Goal: Find specific page/section: Find specific page/section

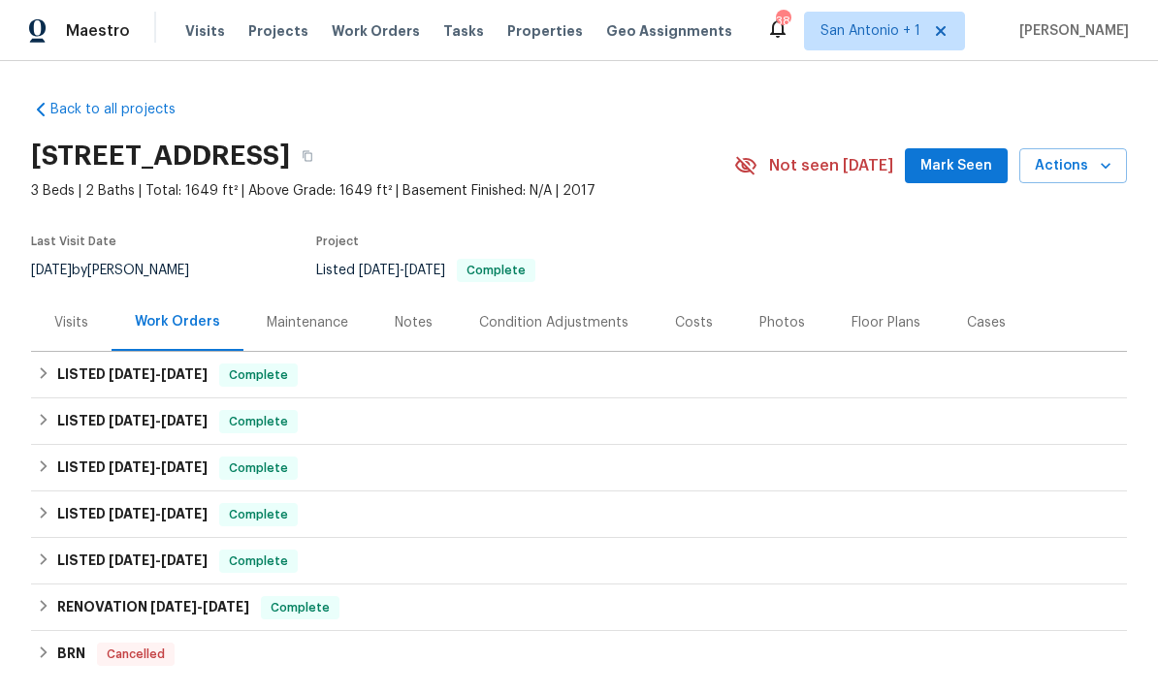
click at [265, 31] on span "Projects" at bounding box center [278, 30] width 60 height 19
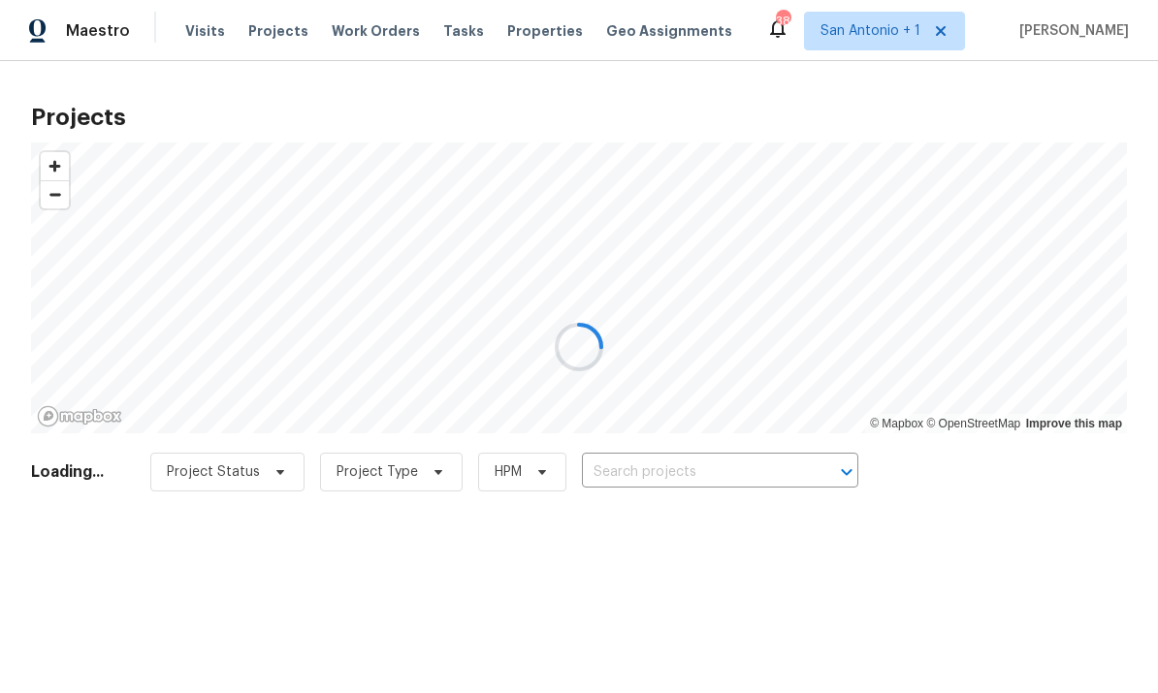
click at [677, 469] on div at bounding box center [579, 346] width 1158 height 693
click at [671, 472] on div at bounding box center [579, 346] width 1158 height 693
click at [680, 473] on div at bounding box center [579, 346] width 1158 height 693
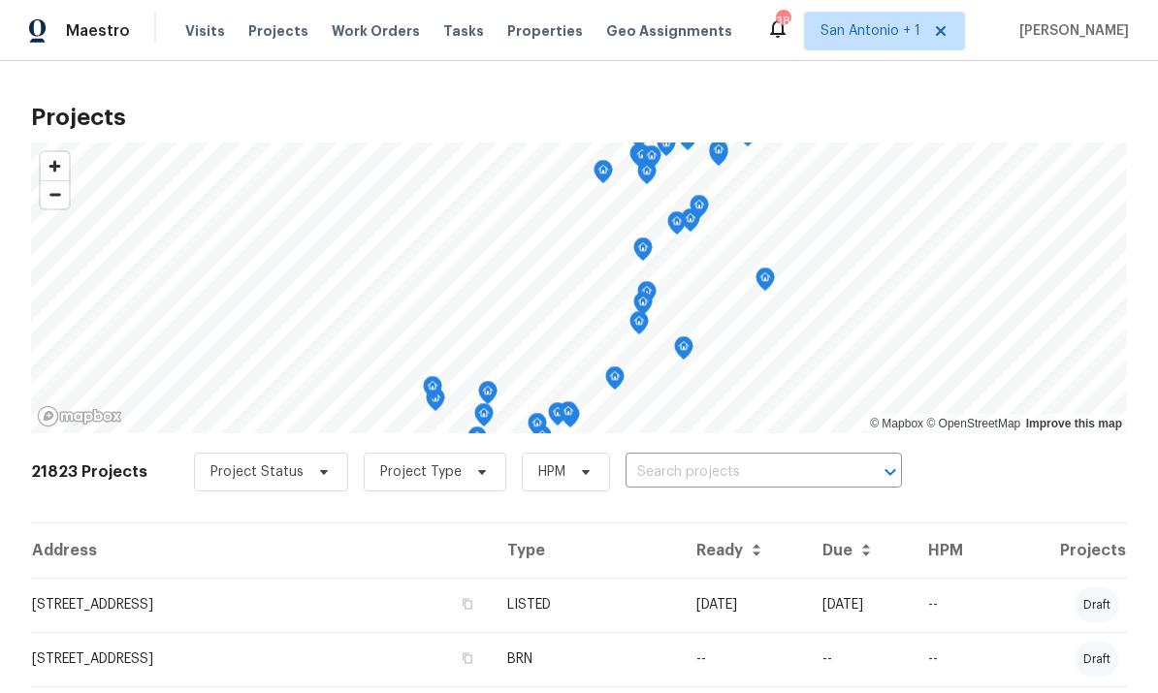
click at [743, 477] on input "text" at bounding box center [737, 473] width 222 height 30
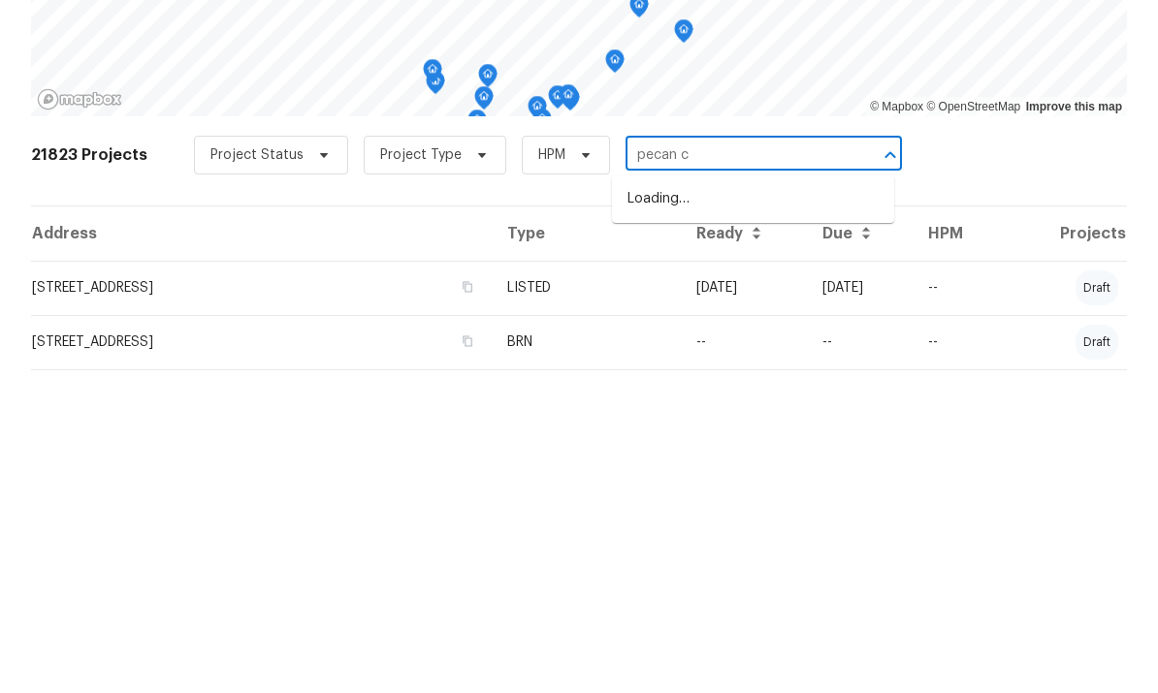
type input "pecan ct"
click at [764, 500] on li "[STREET_ADDRESS]" at bounding box center [753, 516] width 282 height 32
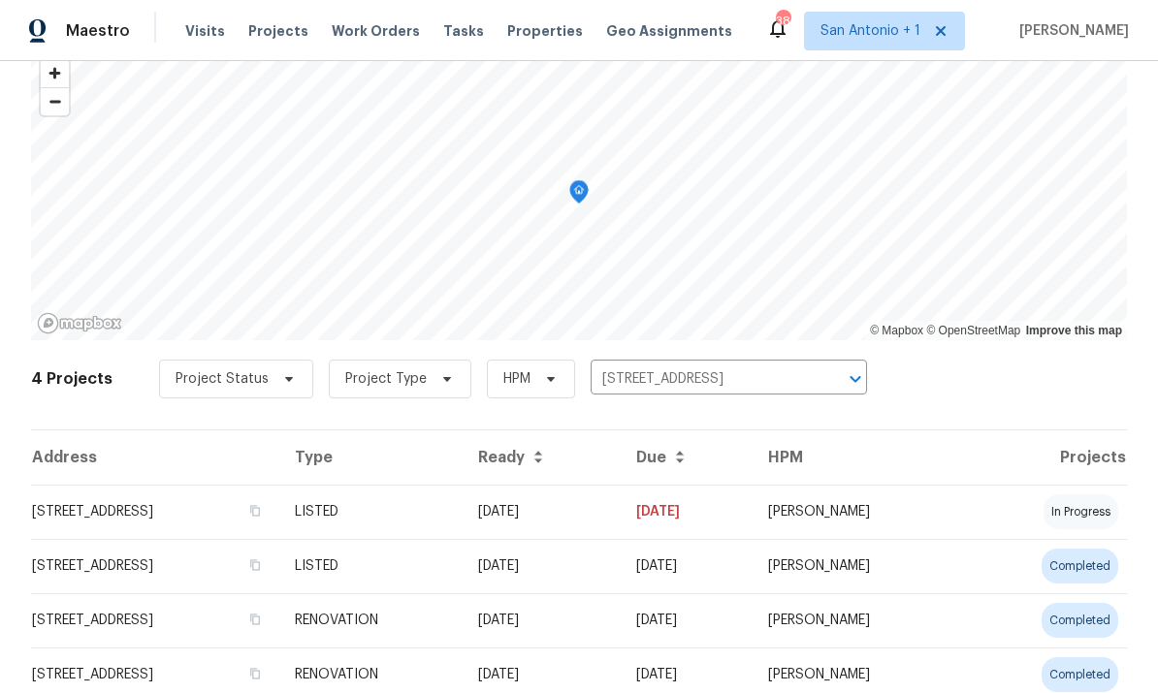
scroll to position [92, 0]
click at [134, 510] on td "[STREET_ADDRESS]" at bounding box center [155, 513] width 248 height 54
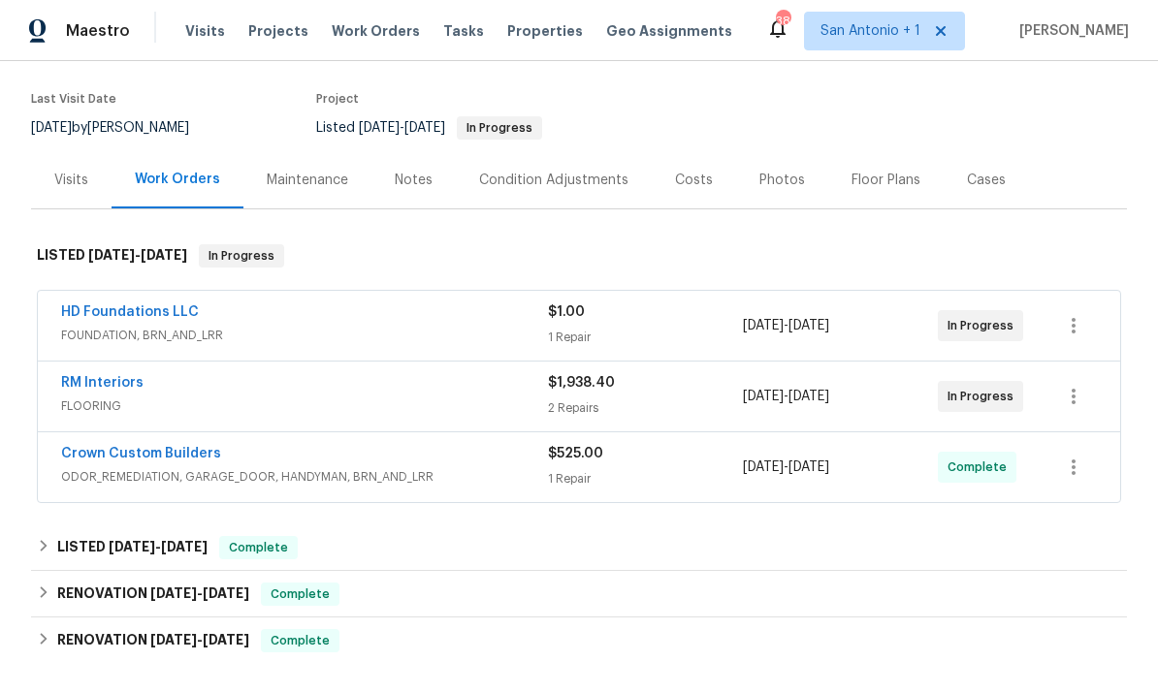
scroll to position [145, 0]
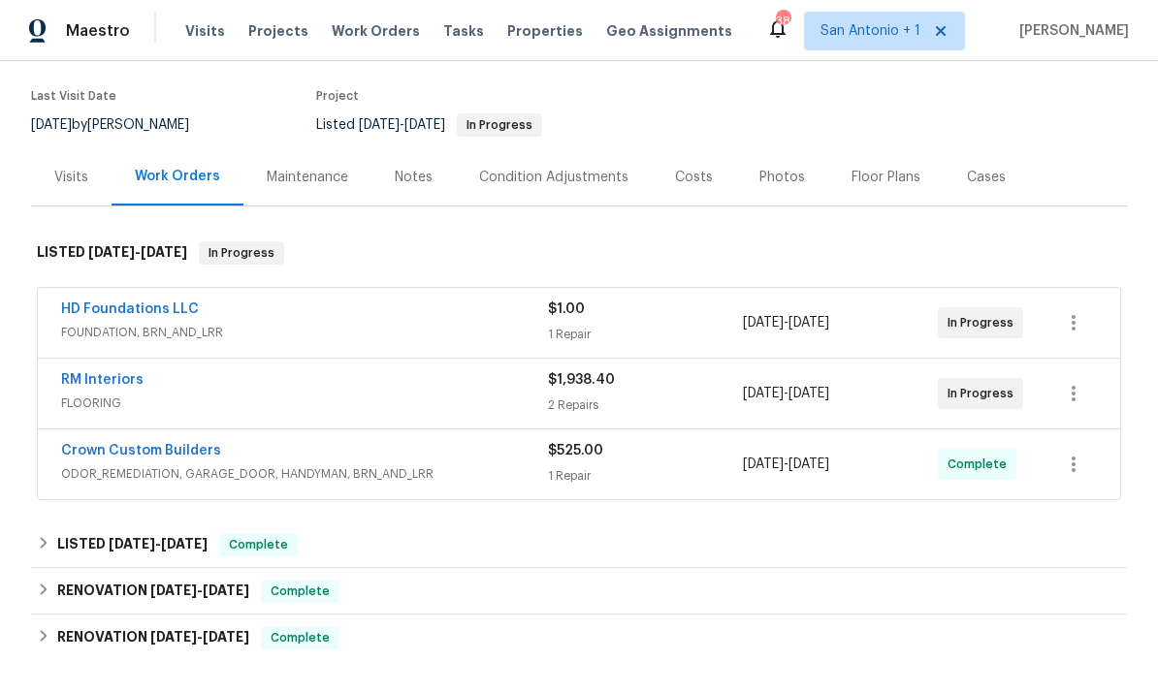
click at [90, 376] on link "RM Interiors" at bounding box center [102, 380] width 82 height 14
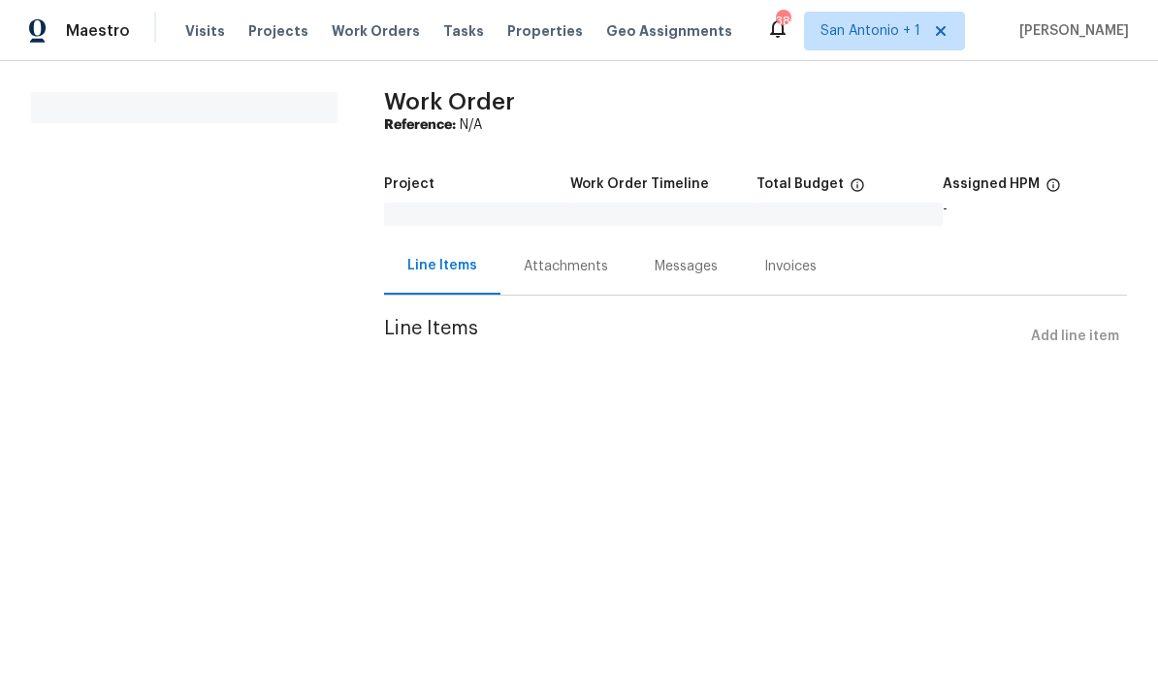
click at [559, 271] on div "Attachments" at bounding box center [566, 266] width 84 height 19
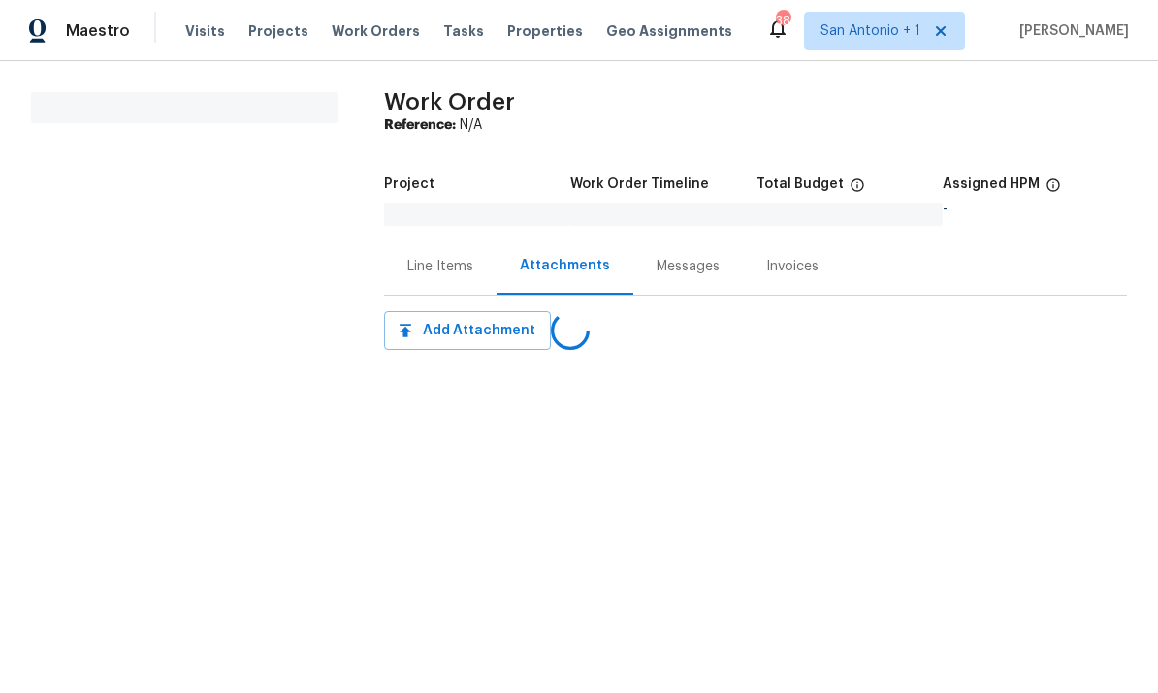
click at [442, 268] on div "Line Items" at bounding box center [440, 266] width 66 height 19
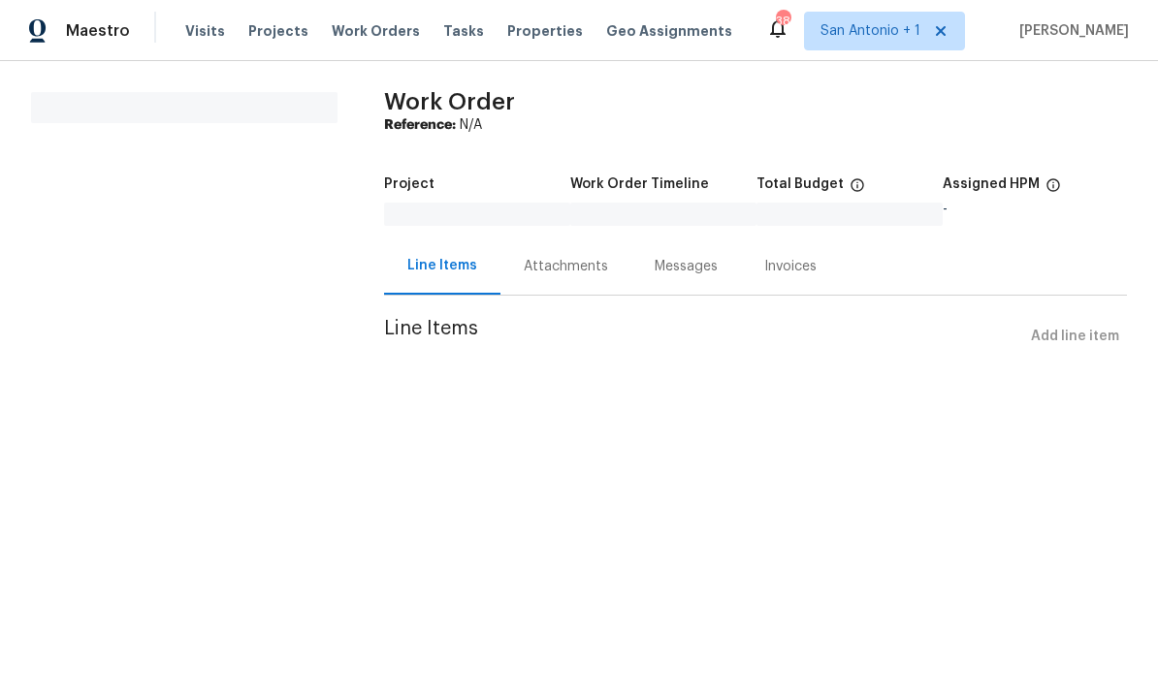
click at [1035, 248] on div "Line Items Attachments Messages Invoices" at bounding box center [755, 267] width 743 height 58
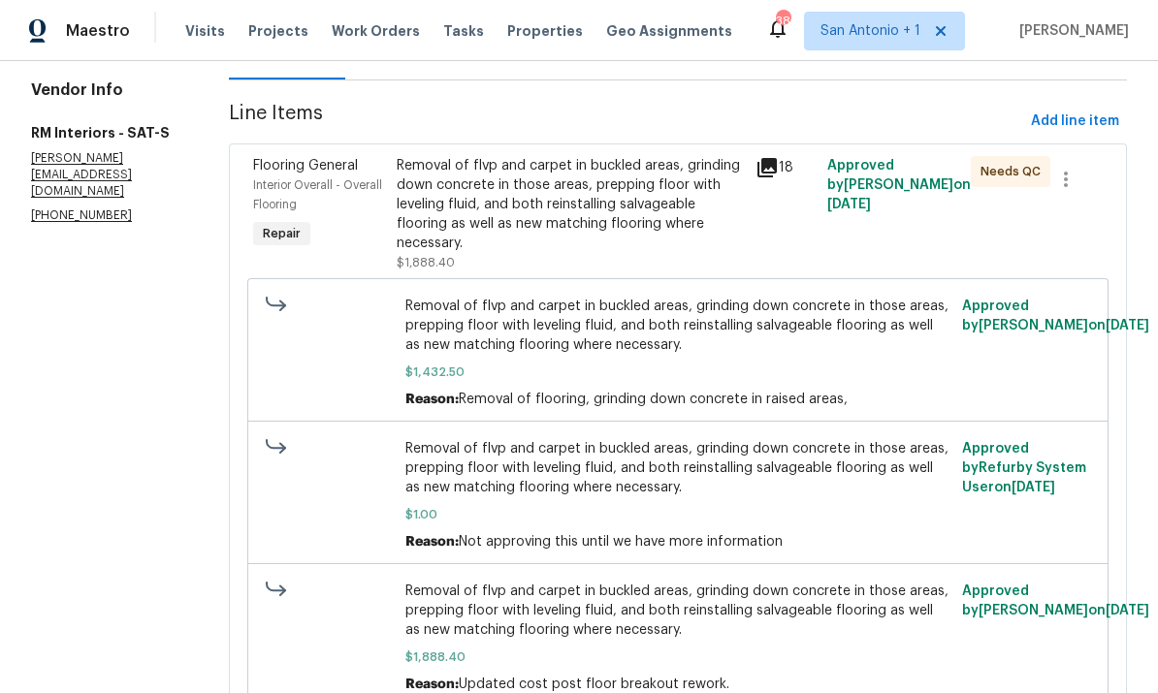
scroll to position [217, 0]
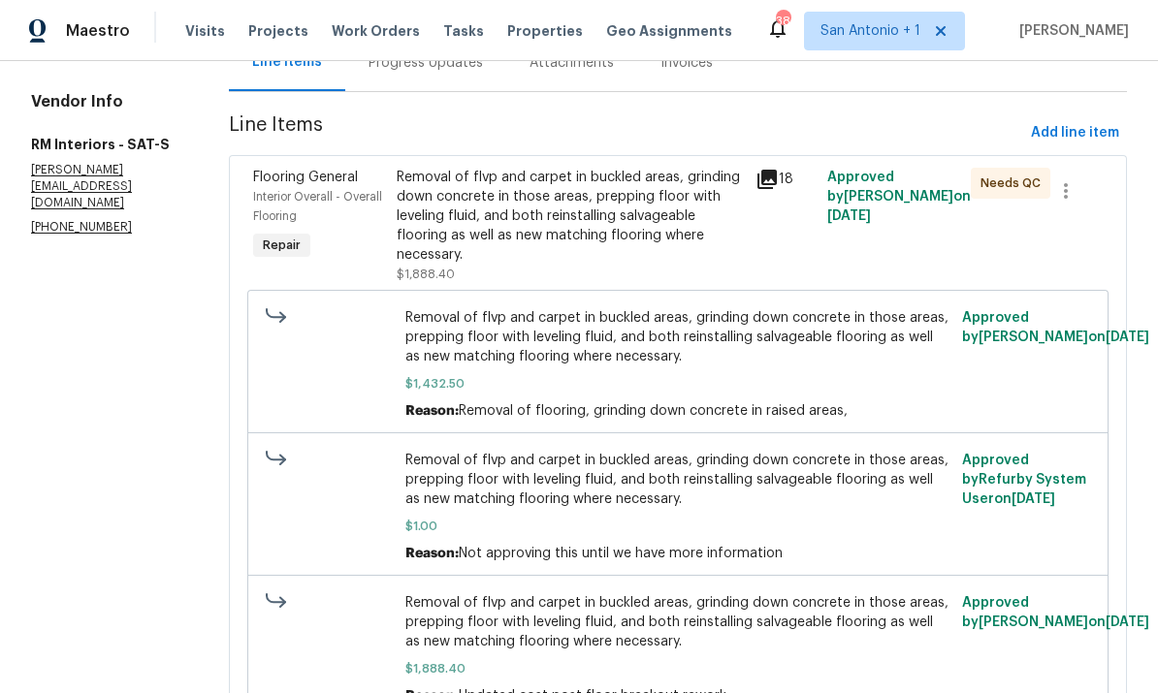
click at [487, 228] on div "Removal of flvp and carpet in buckled areas, grinding down concrete in those ar…" at bounding box center [570, 216] width 347 height 97
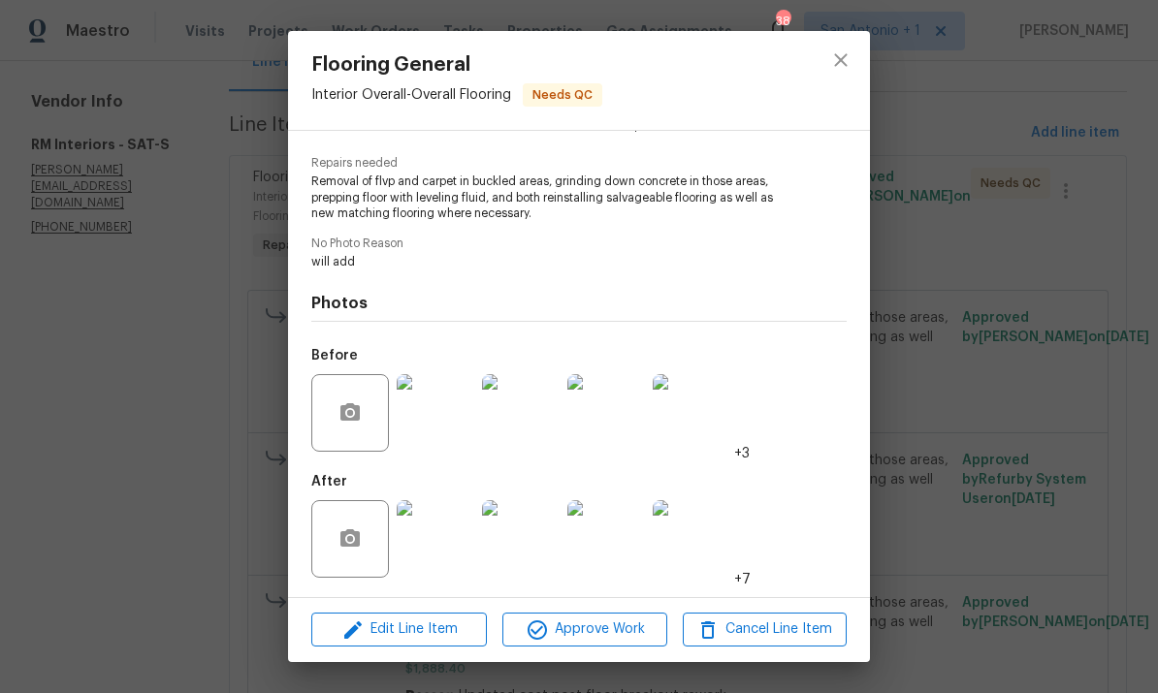
scroll to position [187, 0]
click at [454, 543] on img at bounding box center [436, 539] width 78 height 78
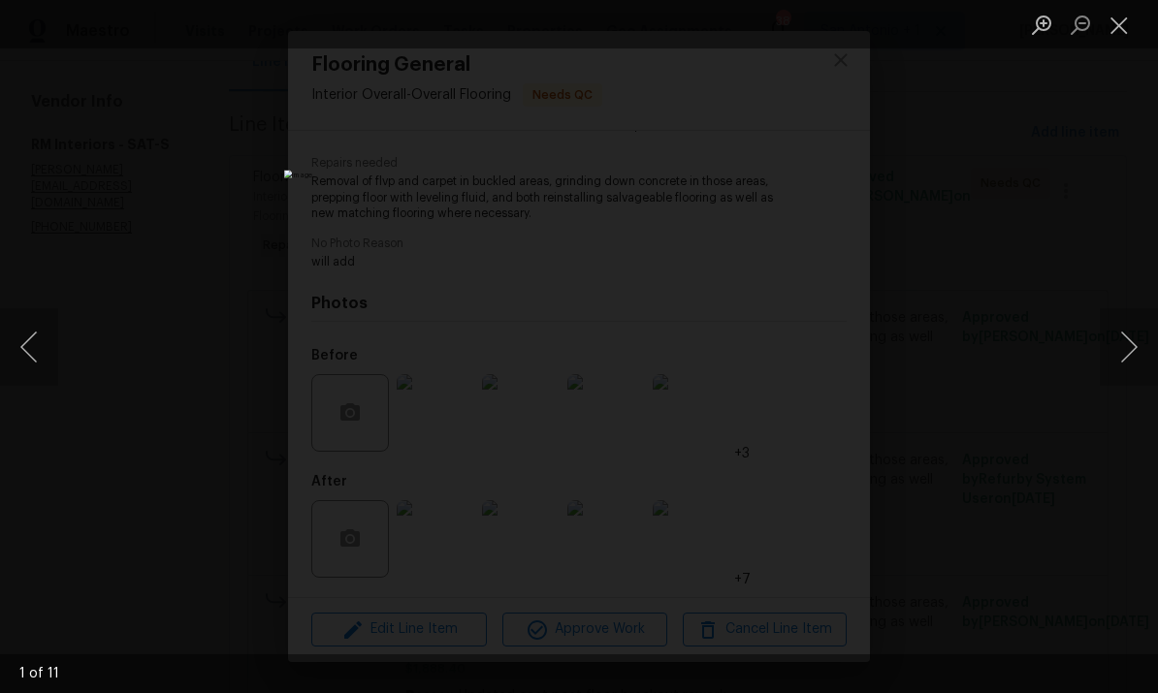
click at [1127, 347] on button "Next image" at bounding box center [1129, 347] width 58 height 78
click at [1131, 355] on button "Next image" at bounding box center [1129, 347] width 58 height 78
click at [1125, 359] on button "Next image" at bounding box center [1129, 347] width 58 height 78
click at [1127, 363] on button "Next image" at bounding box center [1129, 347] width 58 height 78
click at [1125, 368] on button "Next image" at bounding box center [1129, 347] width 58 height 78
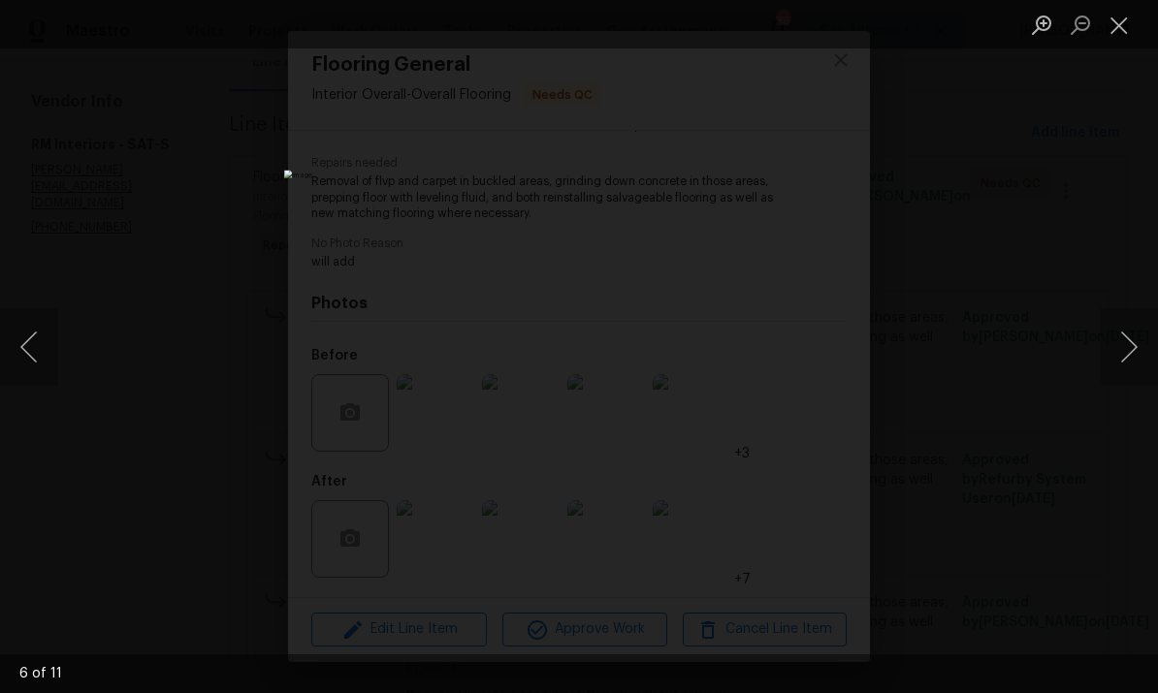
click at [1126, 374] on button "Next image" at bounding box center [1129, 347] width 58 height 78
click at [1121, 30] on button "Close lightbox" at bounding box center [1119, 25] width 39 height 34
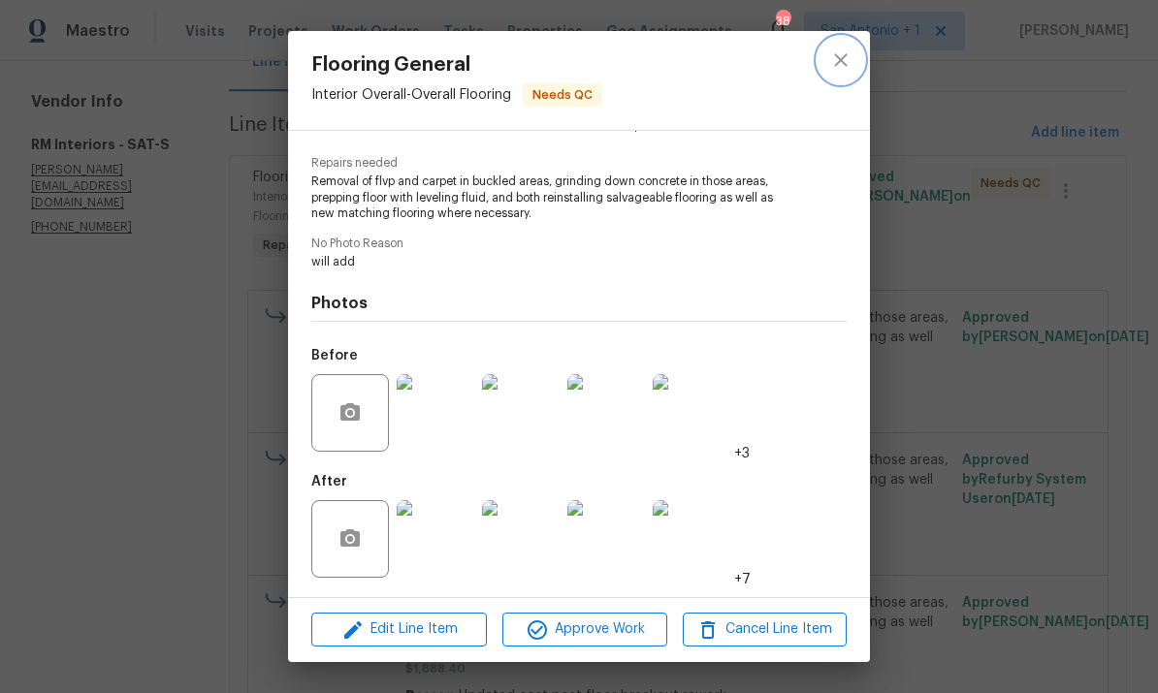
click at [854, 57] on button "close" at bounding box center [841, 60] width 47 height 47
